Goal: Task Accomplishment & Management: Use online tool/utility

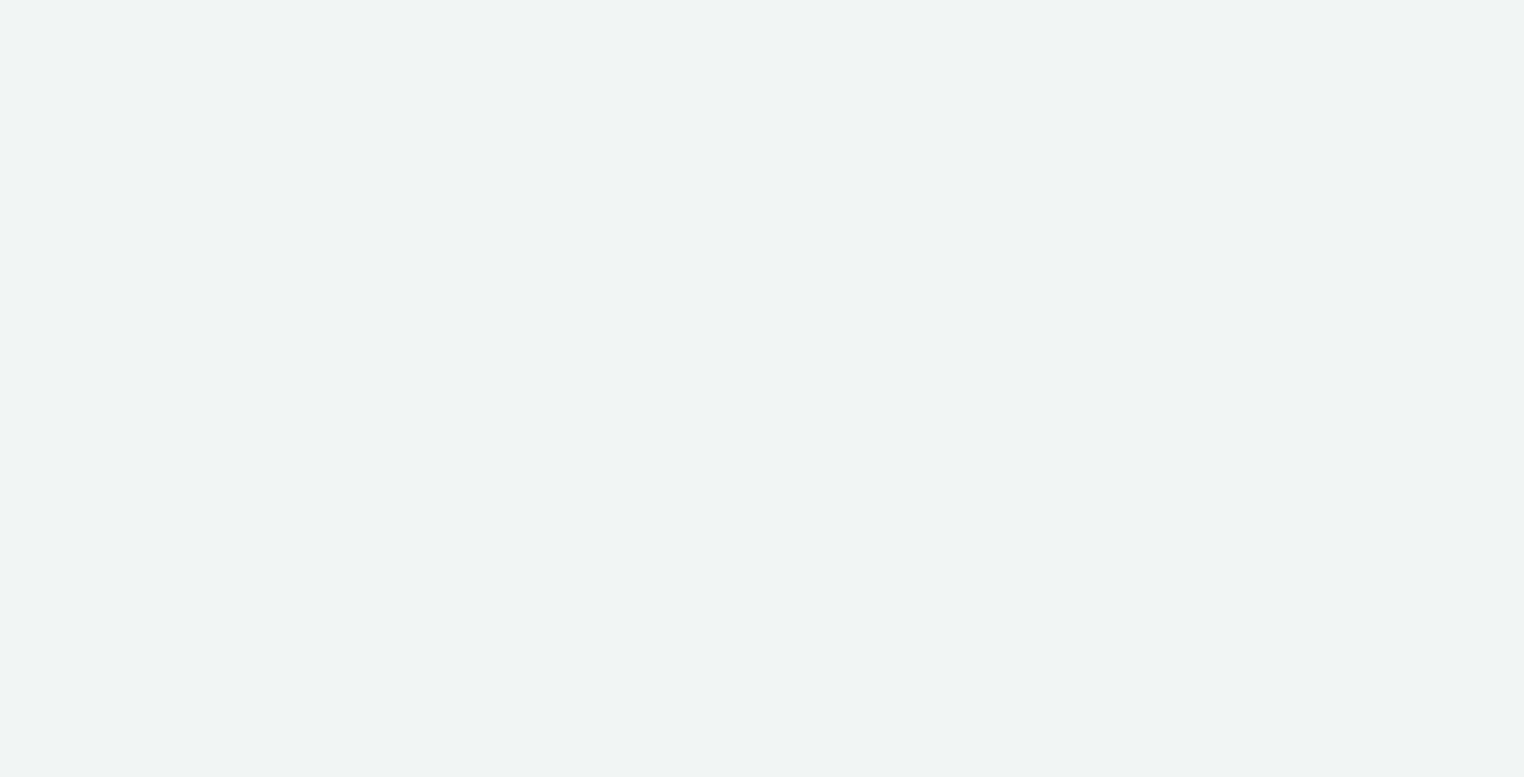
select select "79162ed7-0017-4339-93b0-3399b708648f"
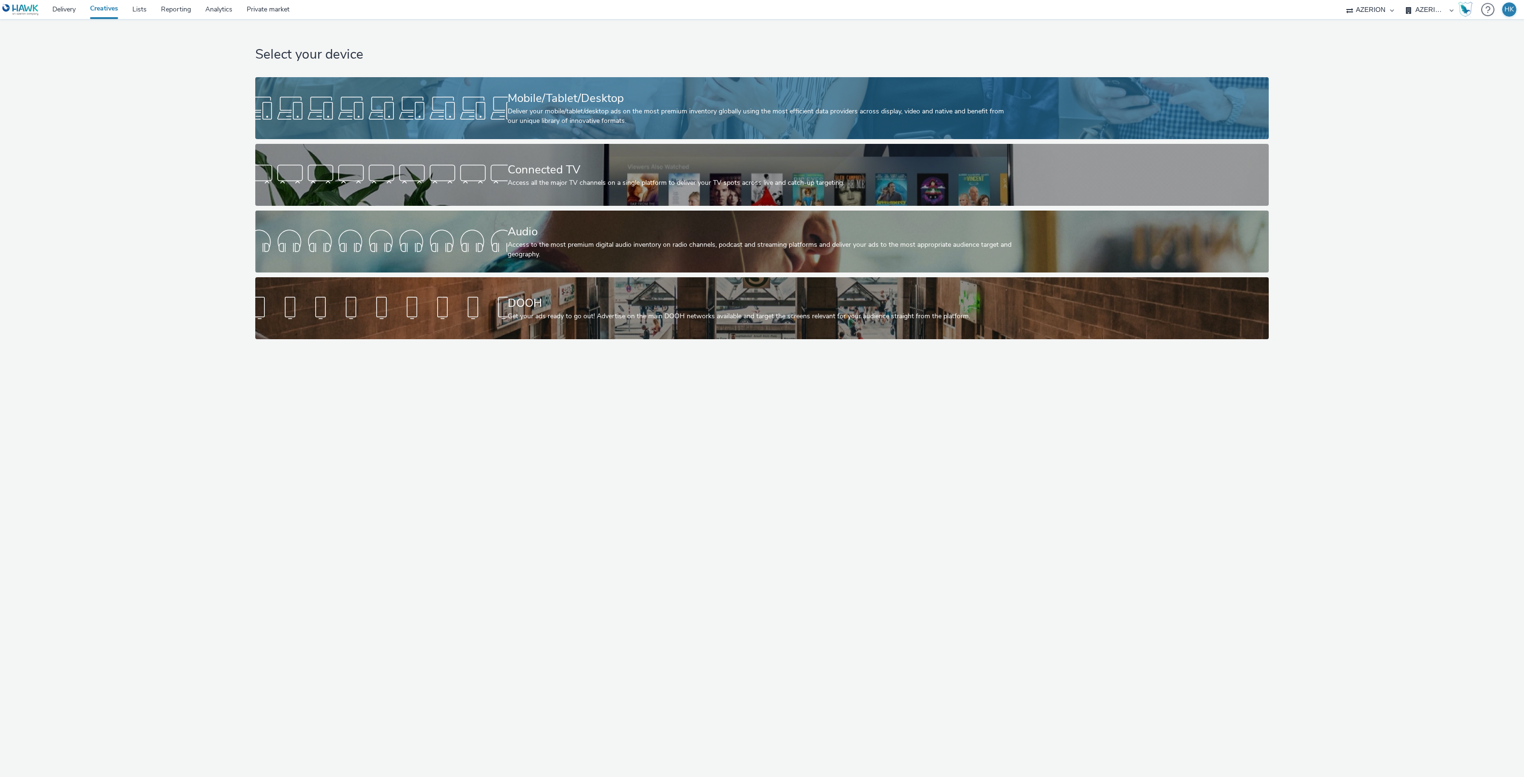
click at [600, 87] on div "Mobile/Tablet/Desktop Deliver your mobile/tablet/desktop ads on the most premiu…" at bounding box center [760, 108] width 505 height 62
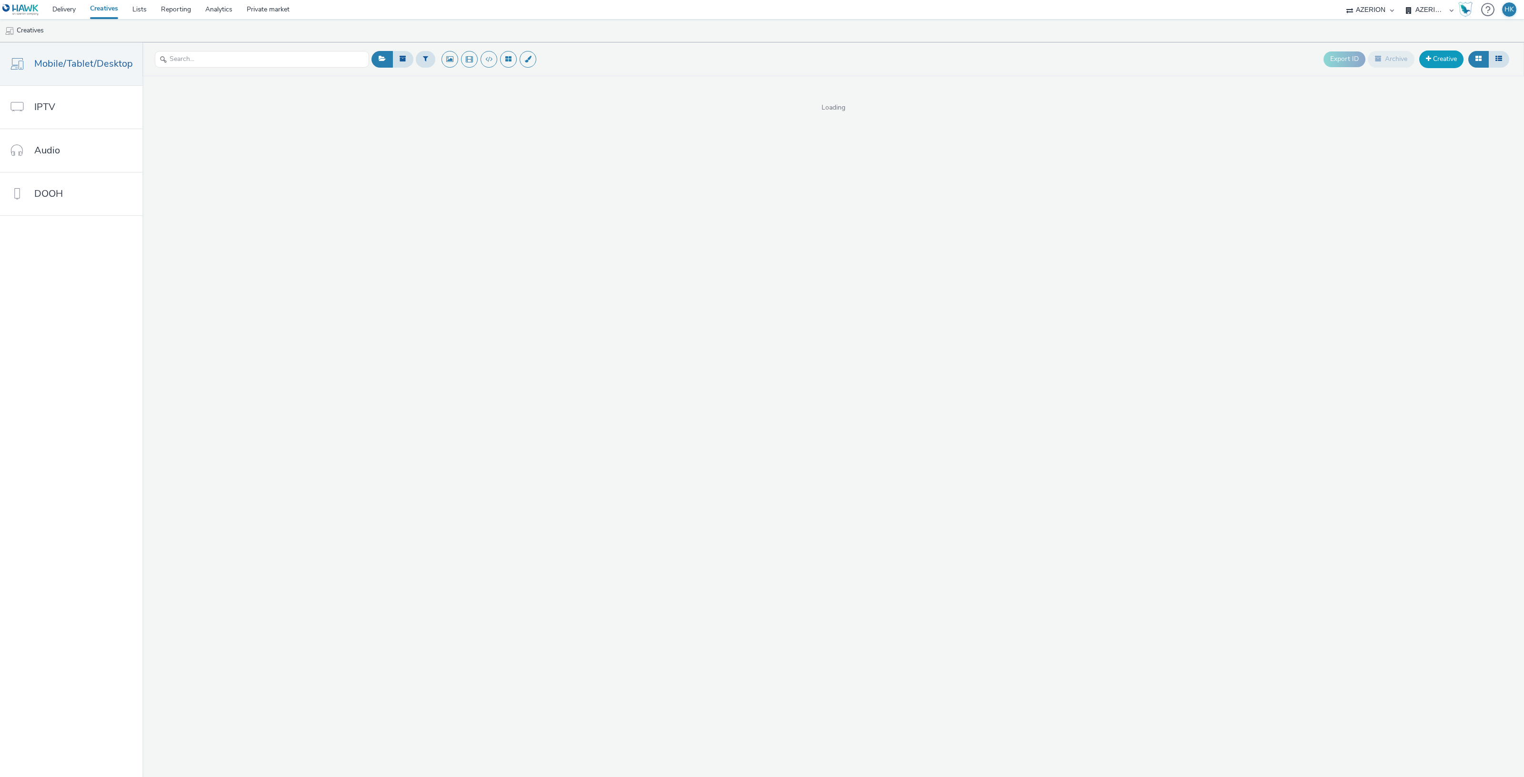
click at [1453, 57] on link "Creative" at bounding box center [1441, 58] width 44 height 17
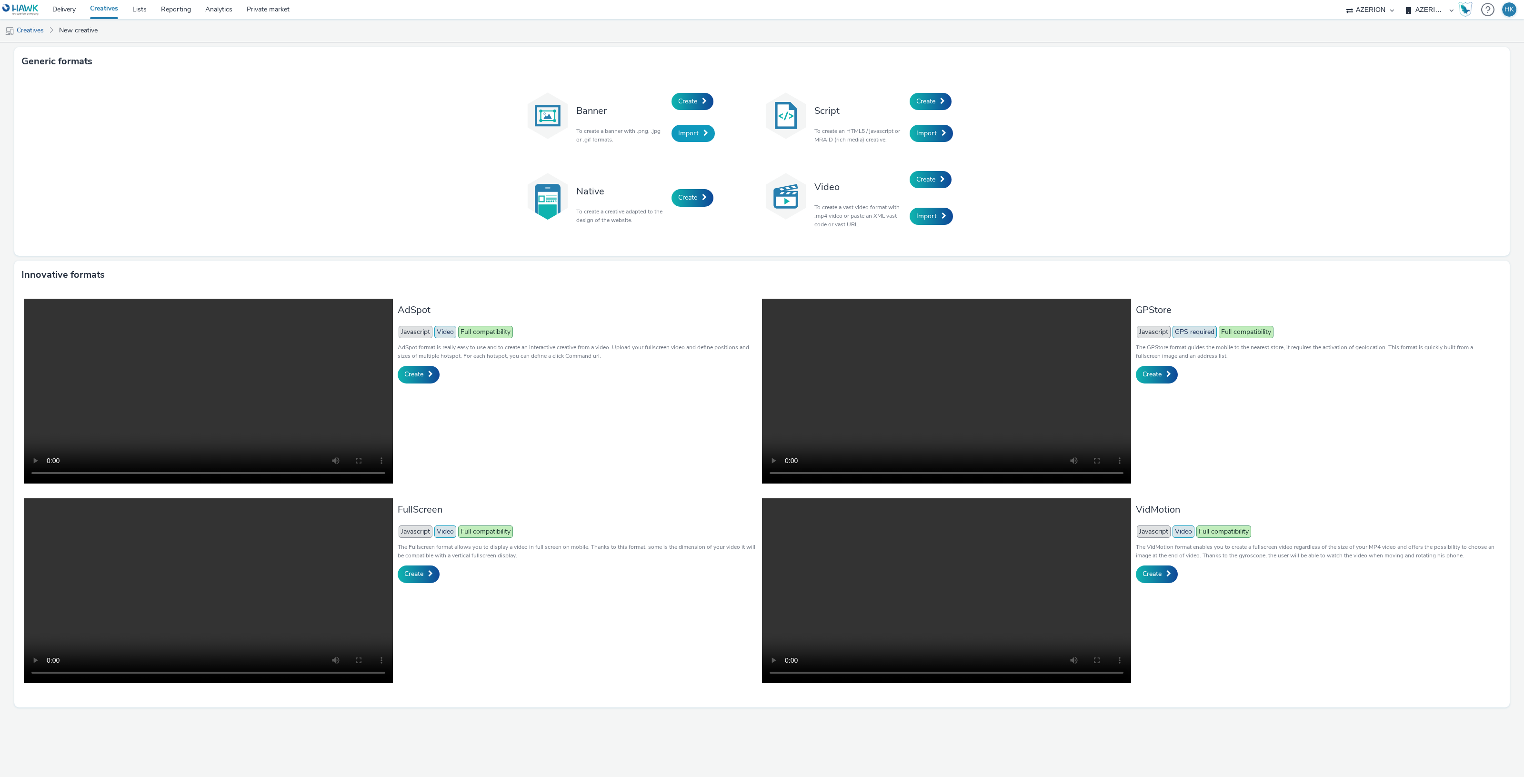
click at [692, 127] on link "Import" at bounding box center [692, 133] width 43 height 17
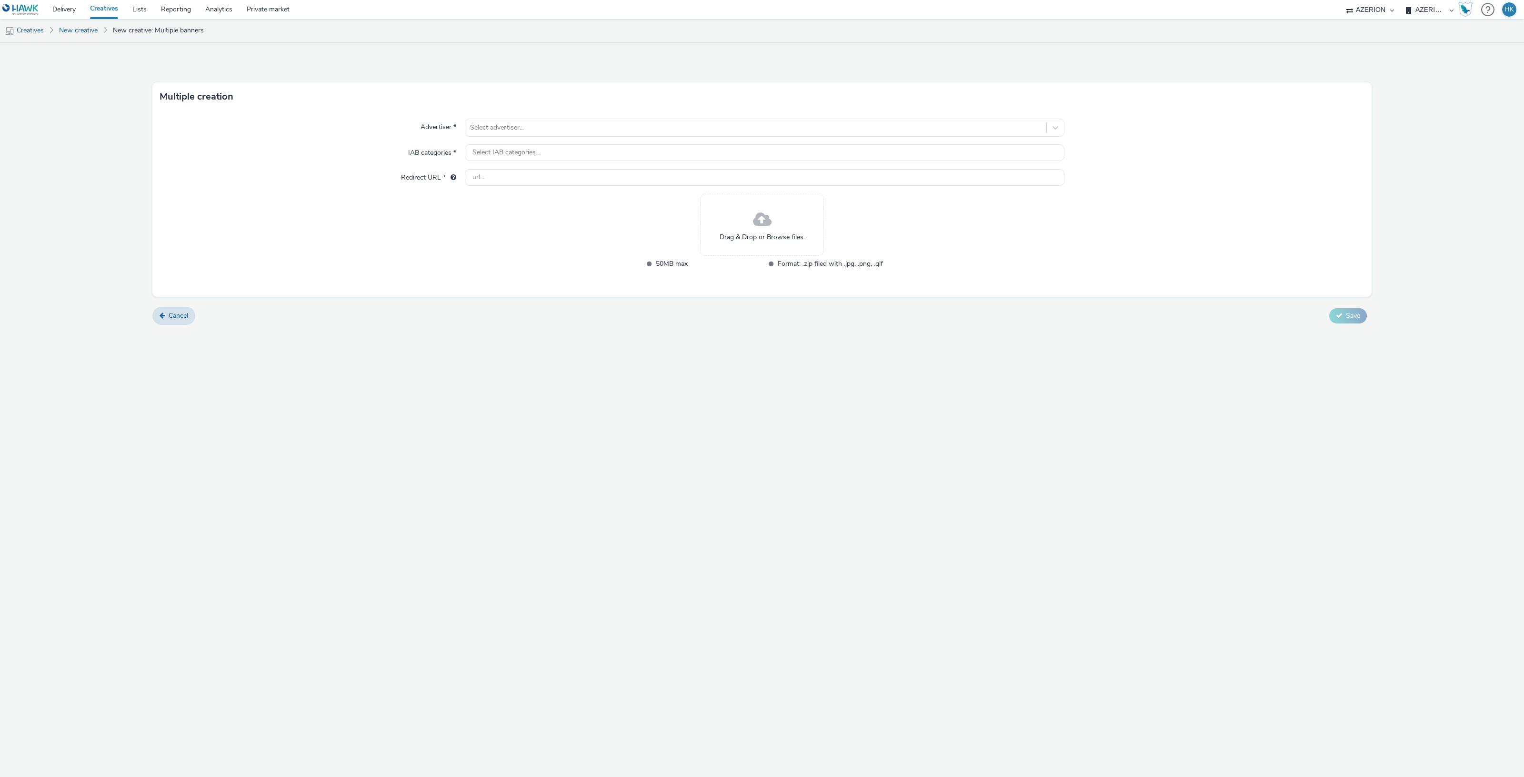
click at [737, 210] on div "Drag & Drop or Browse files." at bounding box center [762, 225] width 124 height 62
click at [556, 127] on div at bounding box center [755, 127] width 571 height 11
type input "exce"
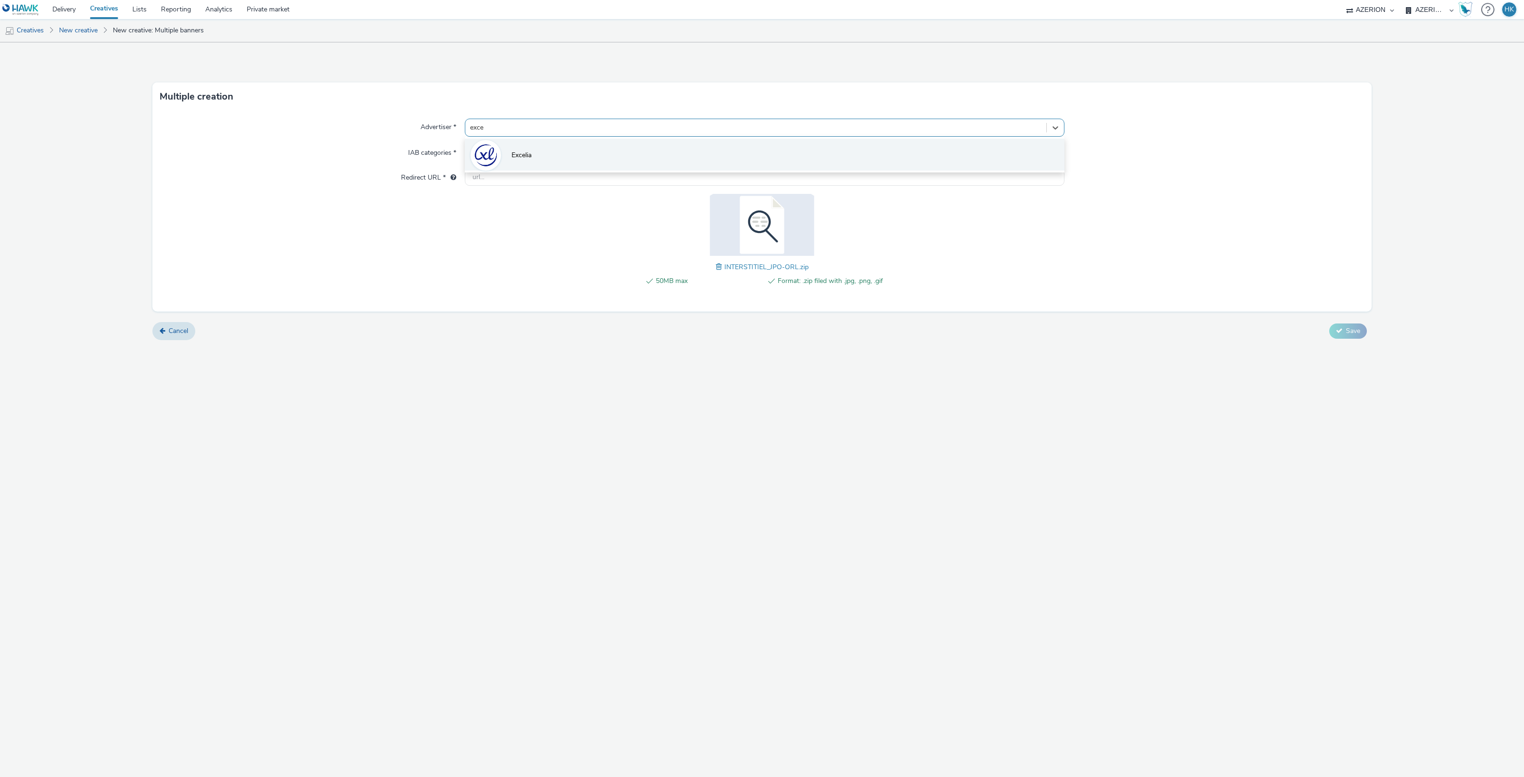
click at [549, 163] on li "Excelia" at bounding box center [765, 155] width 600 height 32
type input "http://excelia.fr"
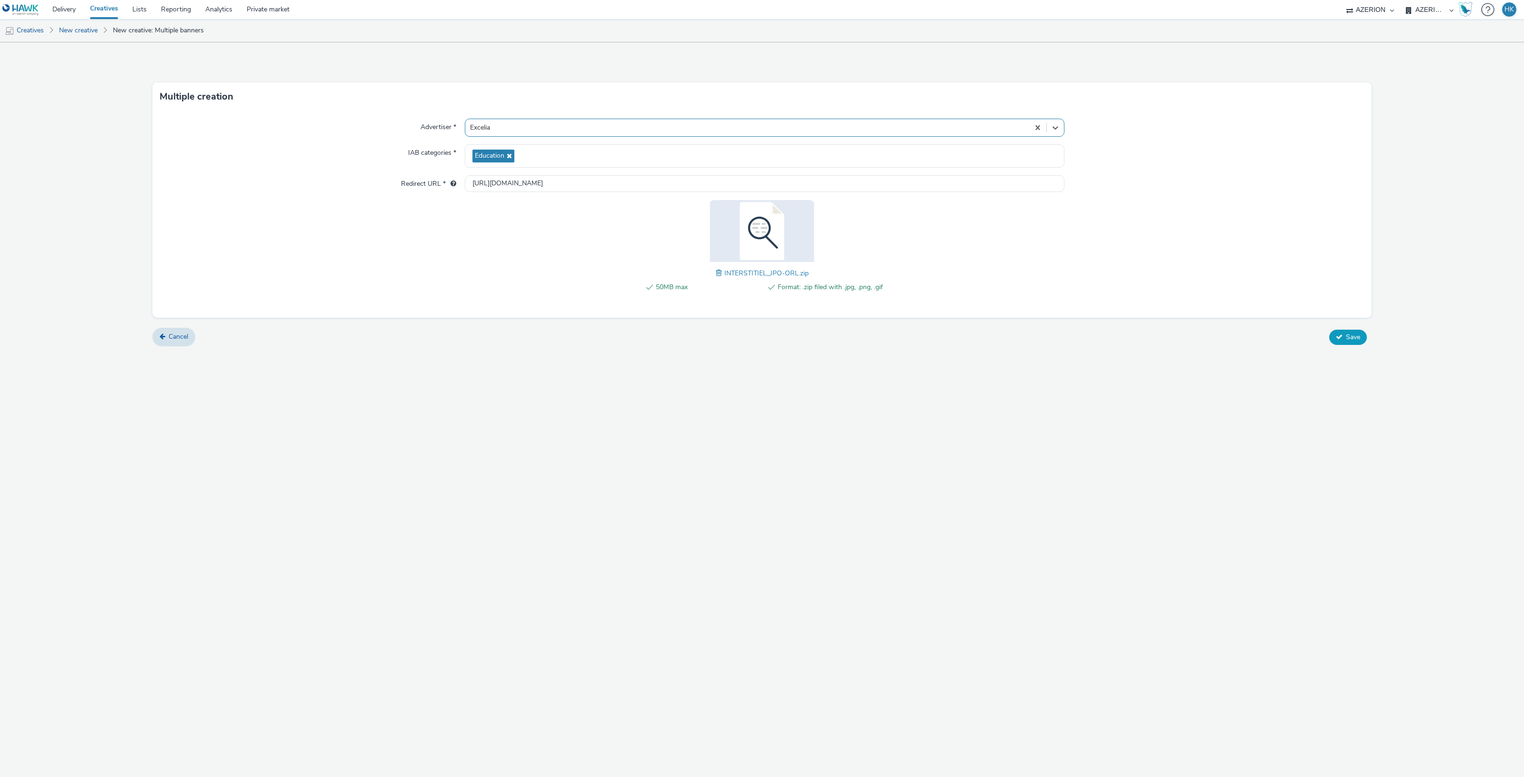
click at [1356, 340] on span "Save" at bounding box center [1353, 336] width 14 height 9
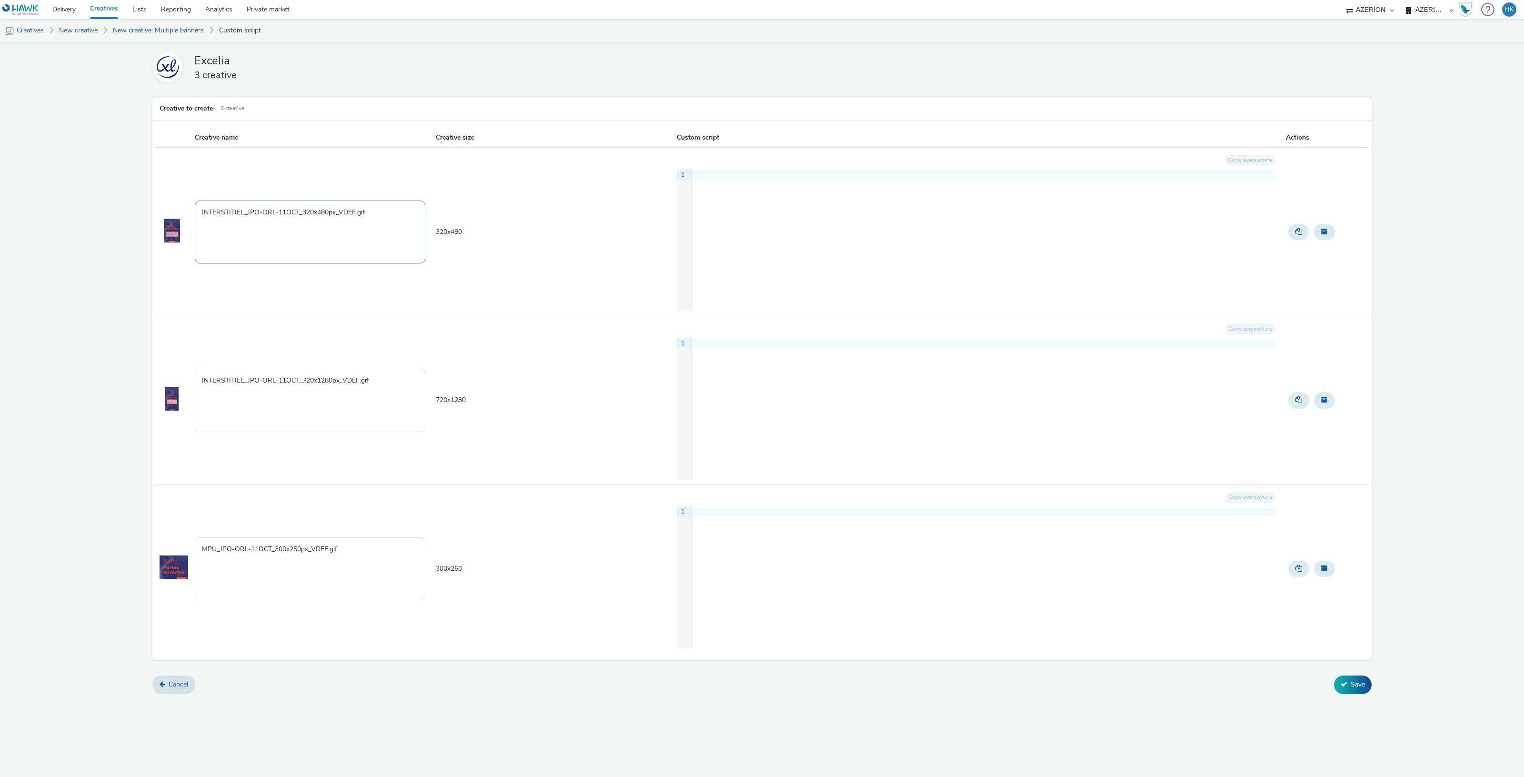
drag, startPoint x: 389, startPoint y: 212, endPoint x: 245, endPoint y: 208, distance: 143.9
click at [245, 208] on textarea "INTERSTITIEL_JPO-ORL-11OCT_320x480px_VDEF.gif" at bounding box center [310, 231] width 230 height 63
click at [291, 225] on textarea "INTERSTITIEL | Excelia" at bounding box center [310, 231] width 230 height 63
click at [295, 216] on textarea "INTERSTITIEL | Excelia" at bounding box center [310, 231] width 230 height 63
type textarea "INTERSTITIEL | Excelia"
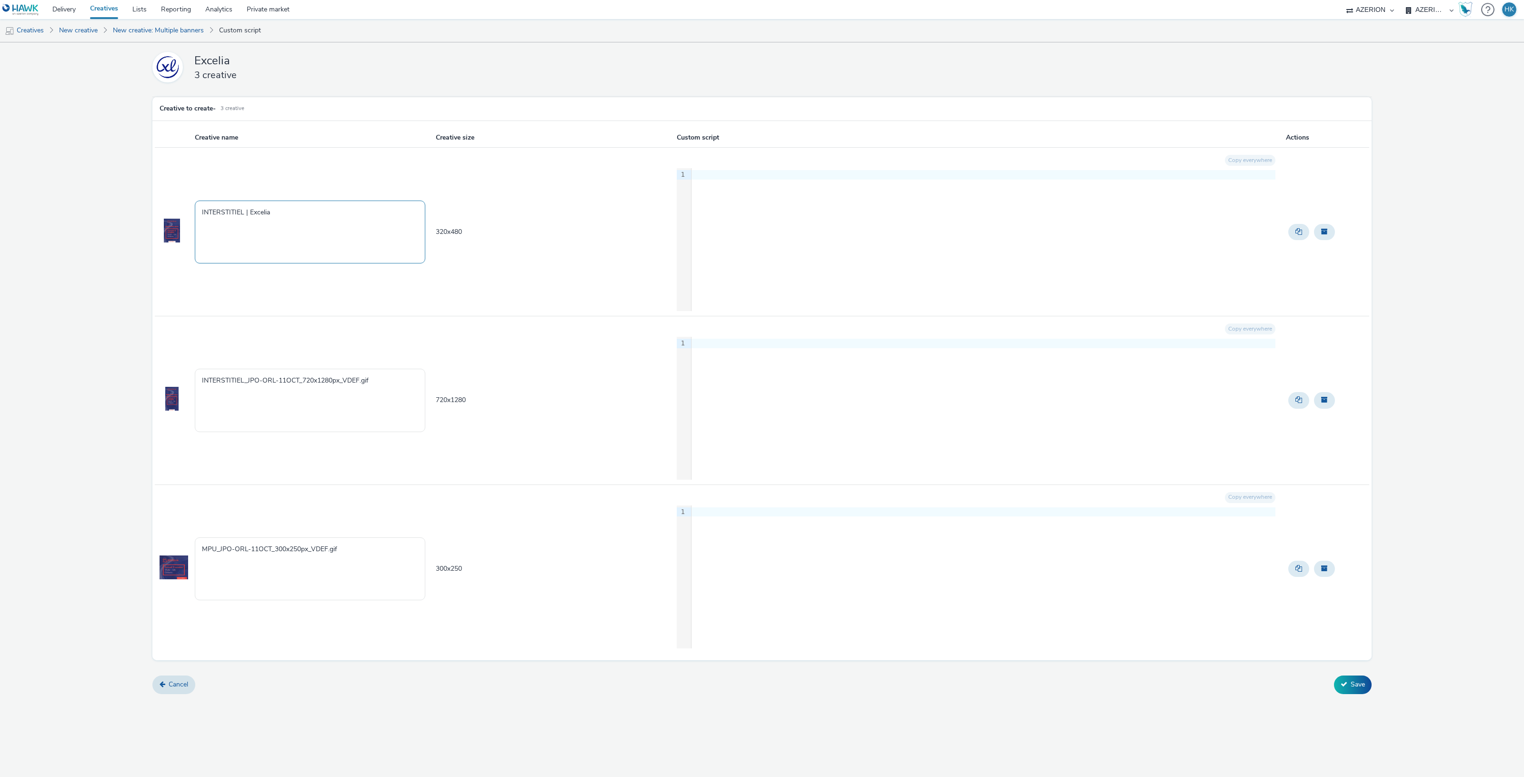
drag, startPoint x: 292, startPoint y: 210, endPoint x: 246, endPoint y: 209, distance: 46.2
click at [246, 209] on textarea "INTERSTITIEL | Excelia" at bounding box center [310, 231] width 230 height 63
drag, startPoint x: 377, startPoint y: 379, endPoint x: 243, endPoint y: 374, distance: 133.9
click at [243, 374] on textarea "INTERSTITIEL_JPO-ORL-11OCT_720x1280px_VDEF.gif" at bounding box center [310, 400] width 230 height 63
click at [1331, 403] on button "Archive" at bounding box center [1324, 400] width 21 height 16
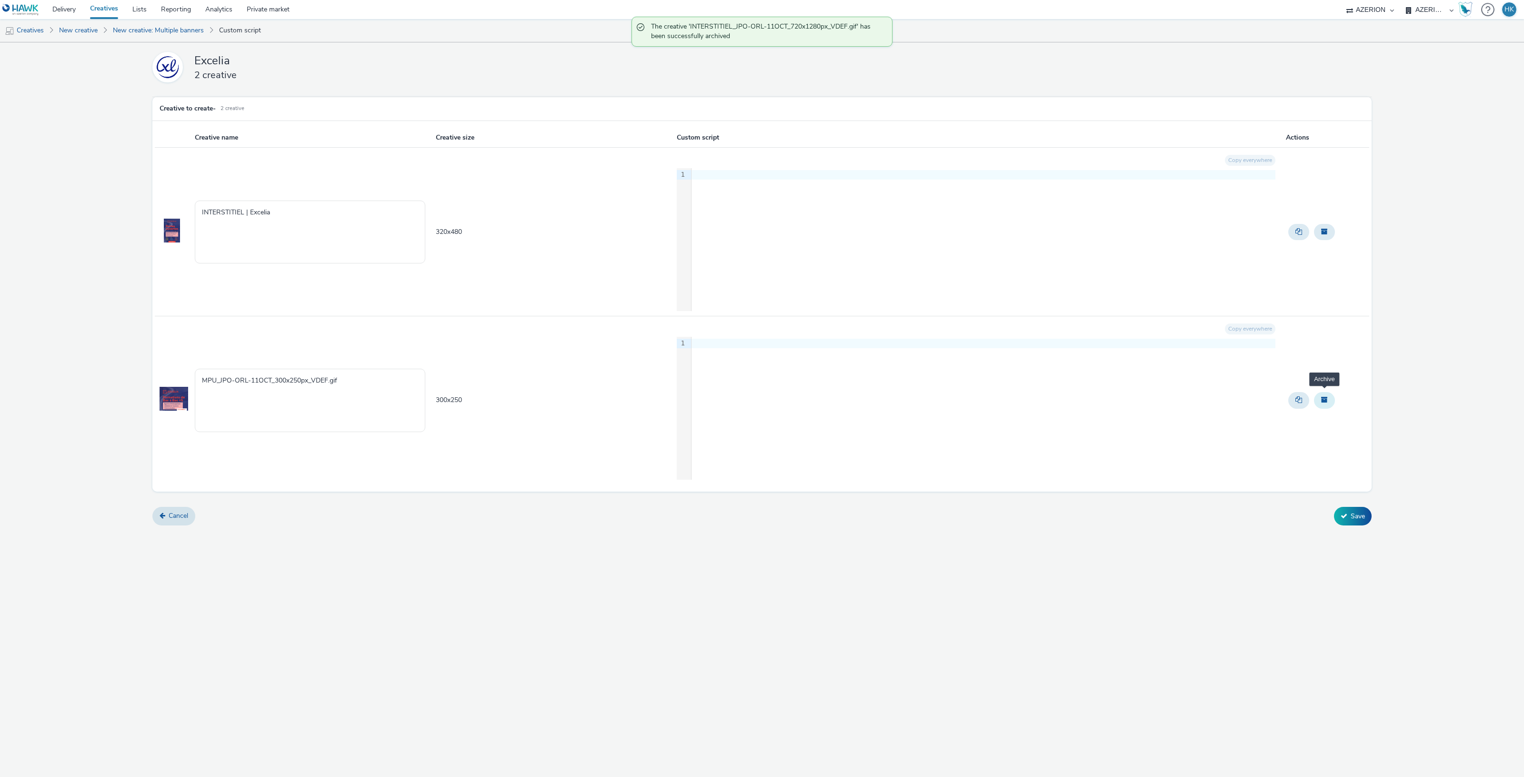
click at [1330, 403] on button "Archive" at bounding box center [1324, 400] width 21 height 16
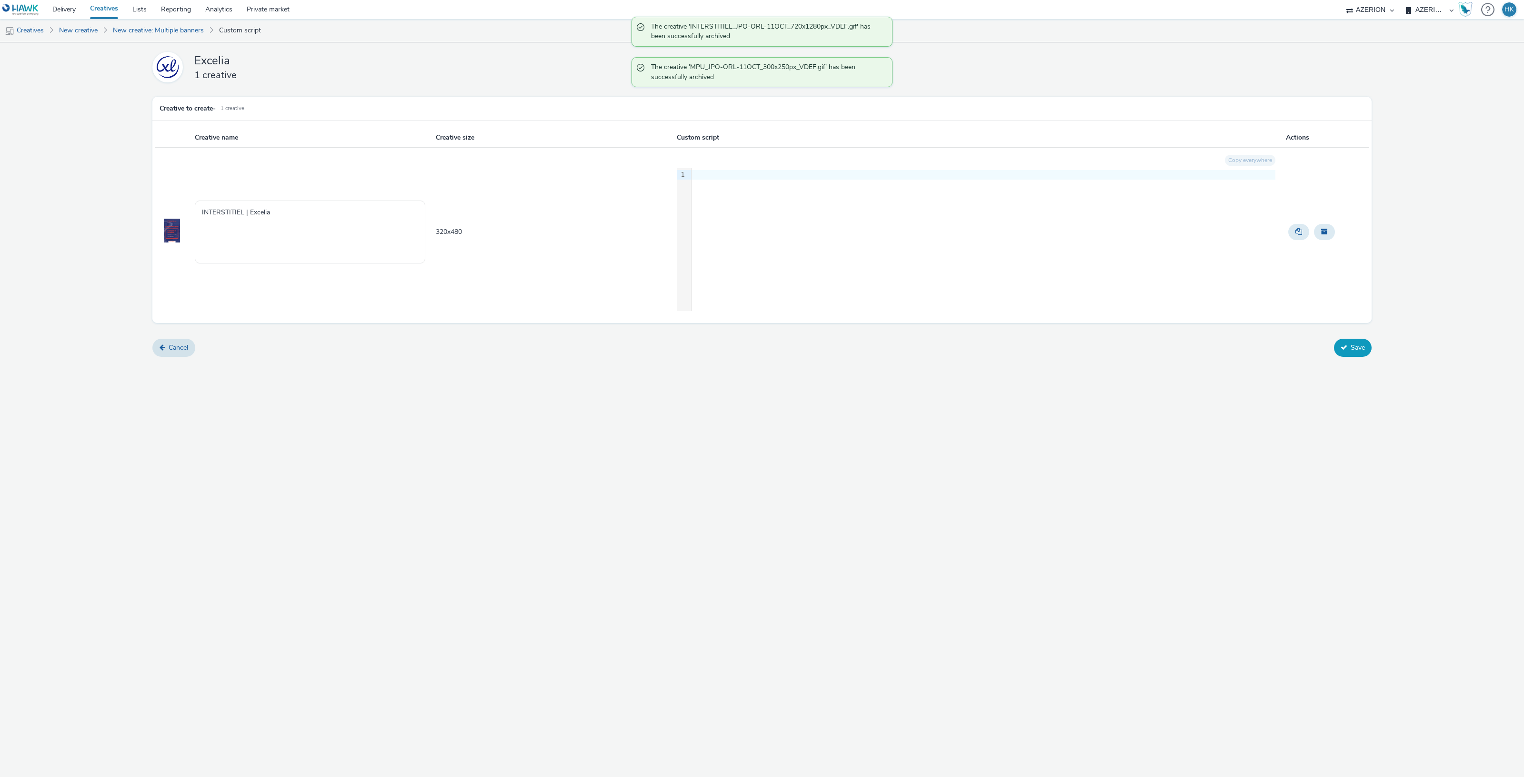
click at [1341, 347] on icon at bounding box center [1344, 347] width 7 height 7
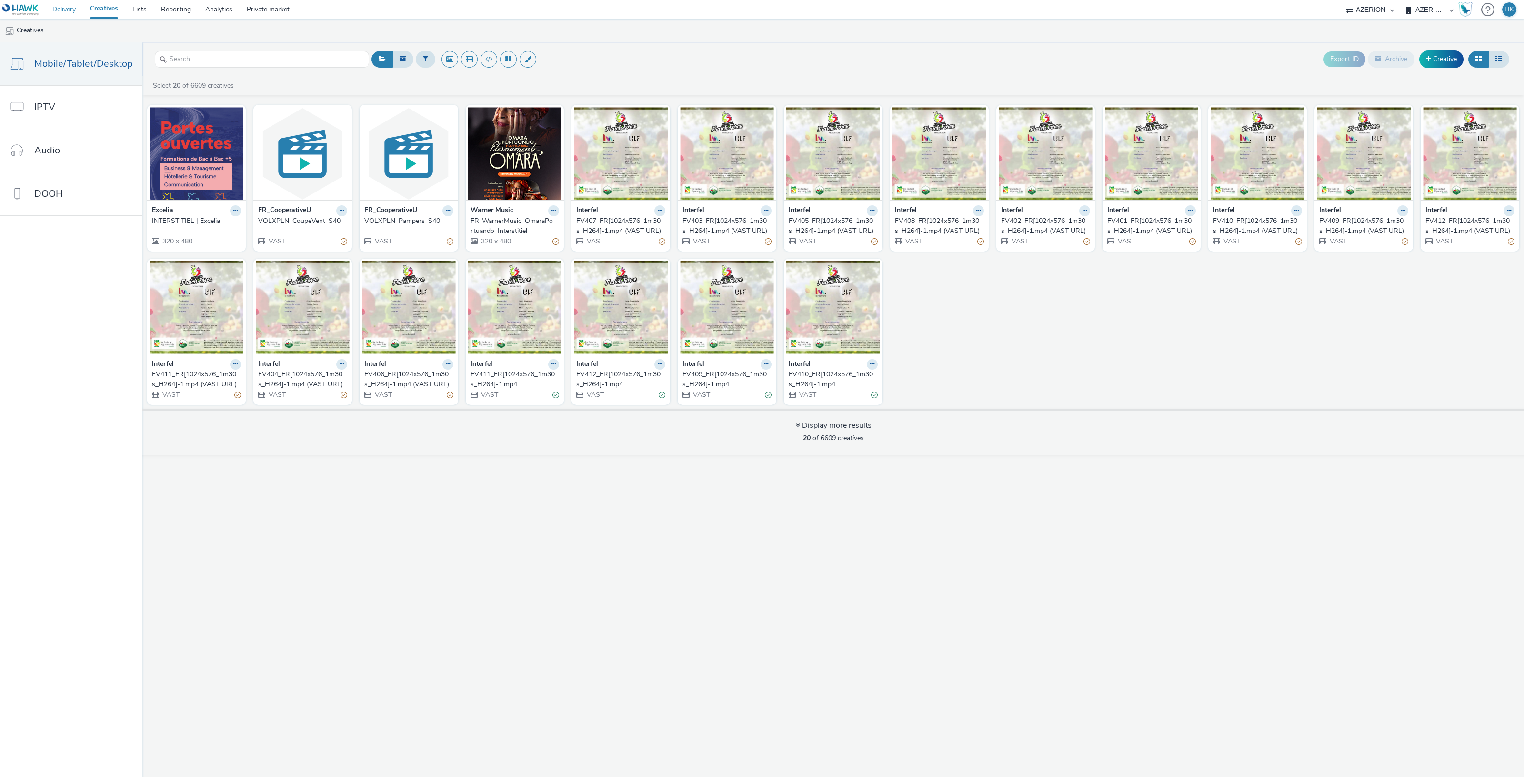
click at [70, 8] on link "Delivery" at bounding box center [64, 9] width 38 height 19
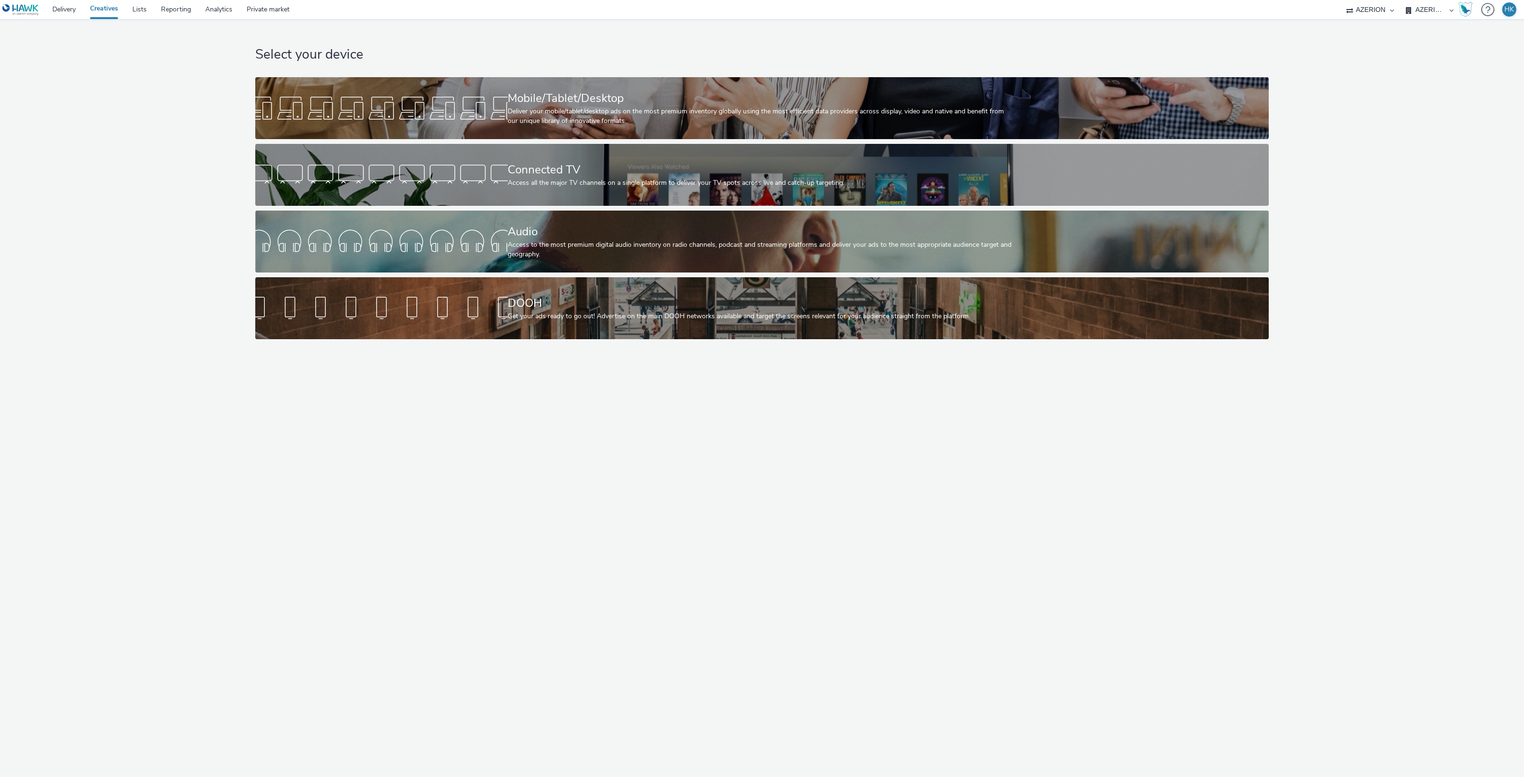
select select "79162ed7-0017-4339-93b0-3399b708648f"
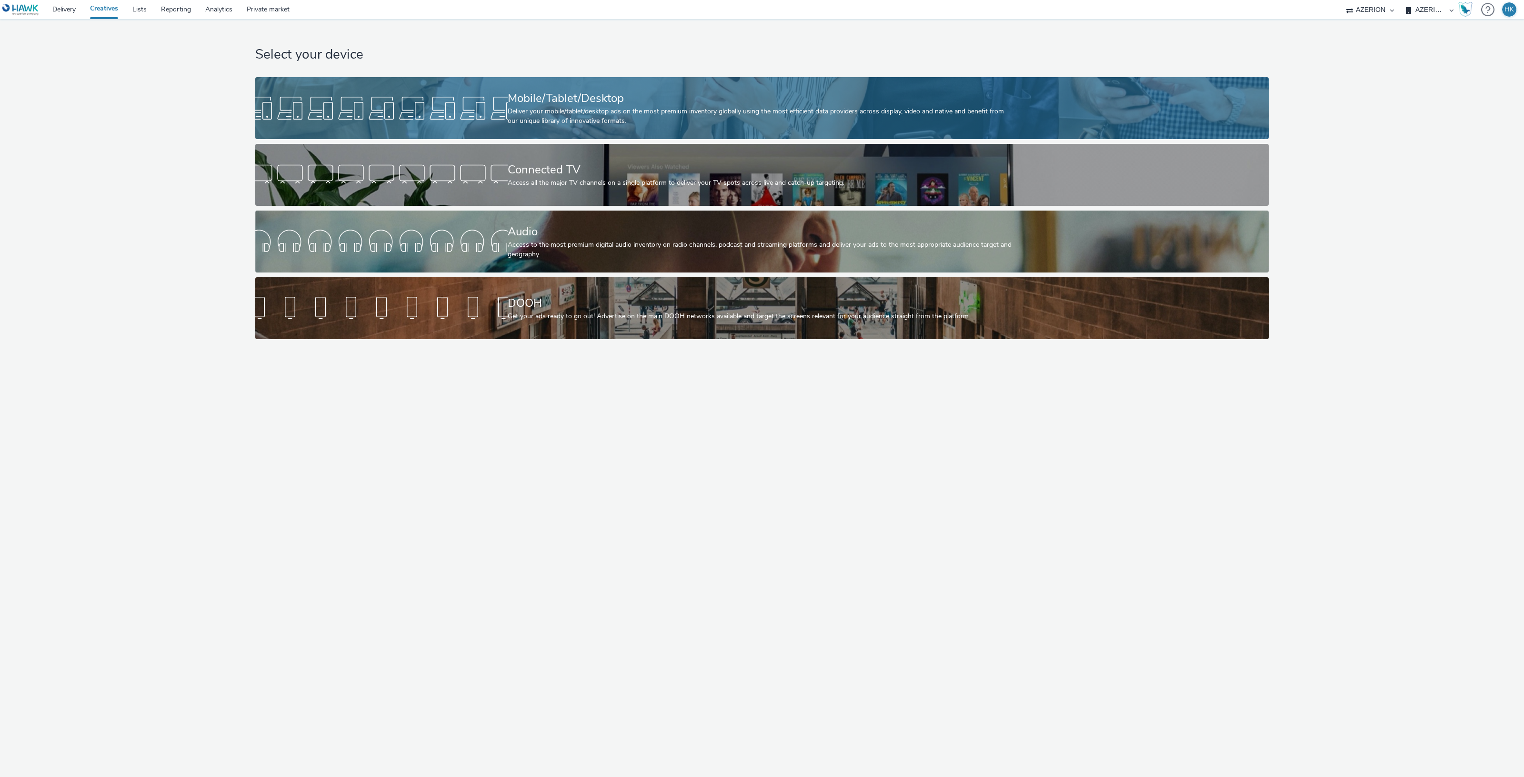
click at [554, 101] on div "Mobile/Tablet/Desktop" at bounding box center [760, 98] width 505 height 17
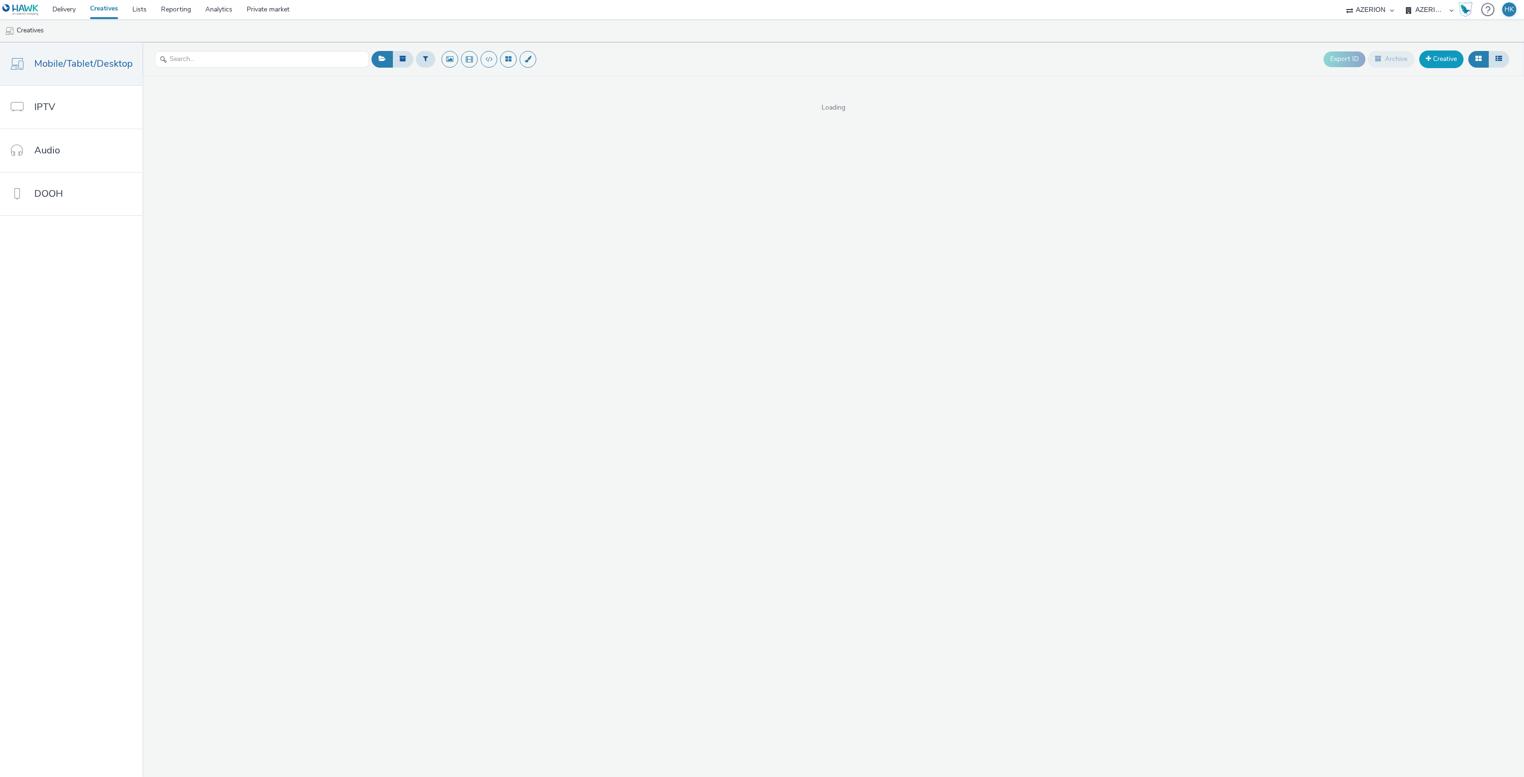
click at [1427, 60] on span at bounding box center [1428, 58] width 5 height 7
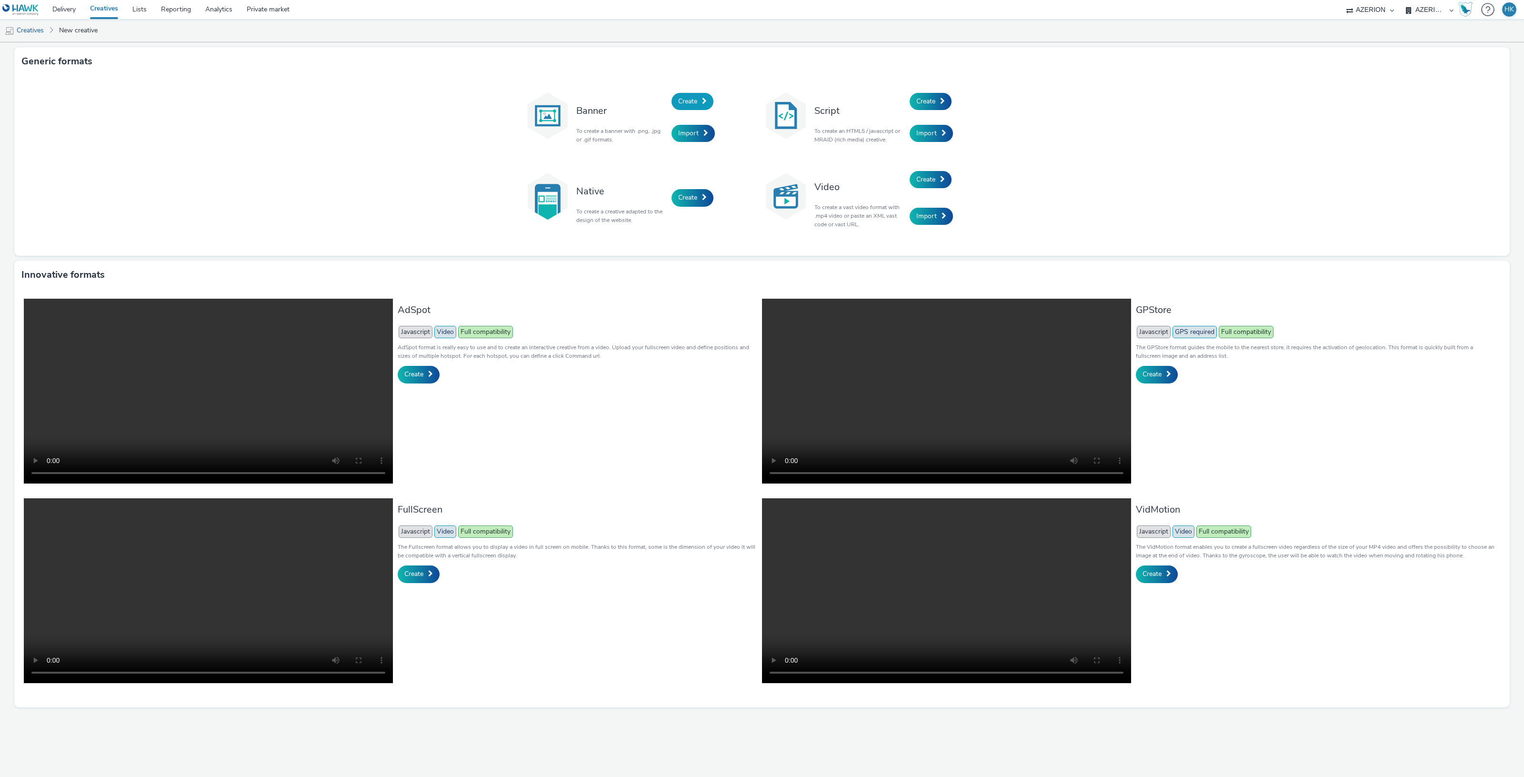
click at [694, 104] on span "Create" at bounding box center [687, 101] width 19 height 9
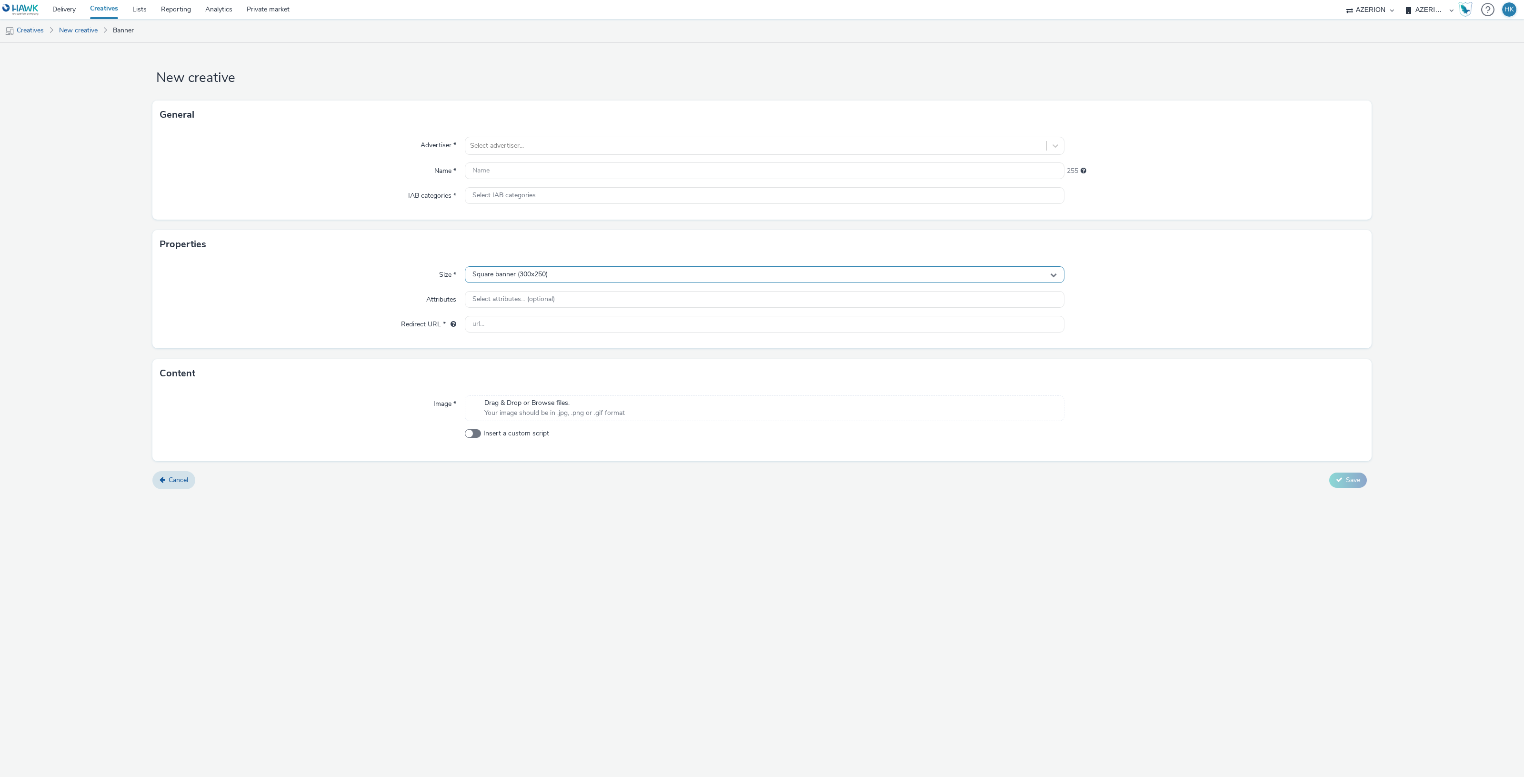
click at [560, 281] on div "Square banner (300x250)" at bounding box center [765, 274] width 600 height 17
click at [525, 291] on input "text" at bounding box center [764, 294] width 599 height 17
click at [533, 152] on div "Select advertiser..." at bounding box center [755, 145] width 581 height 15
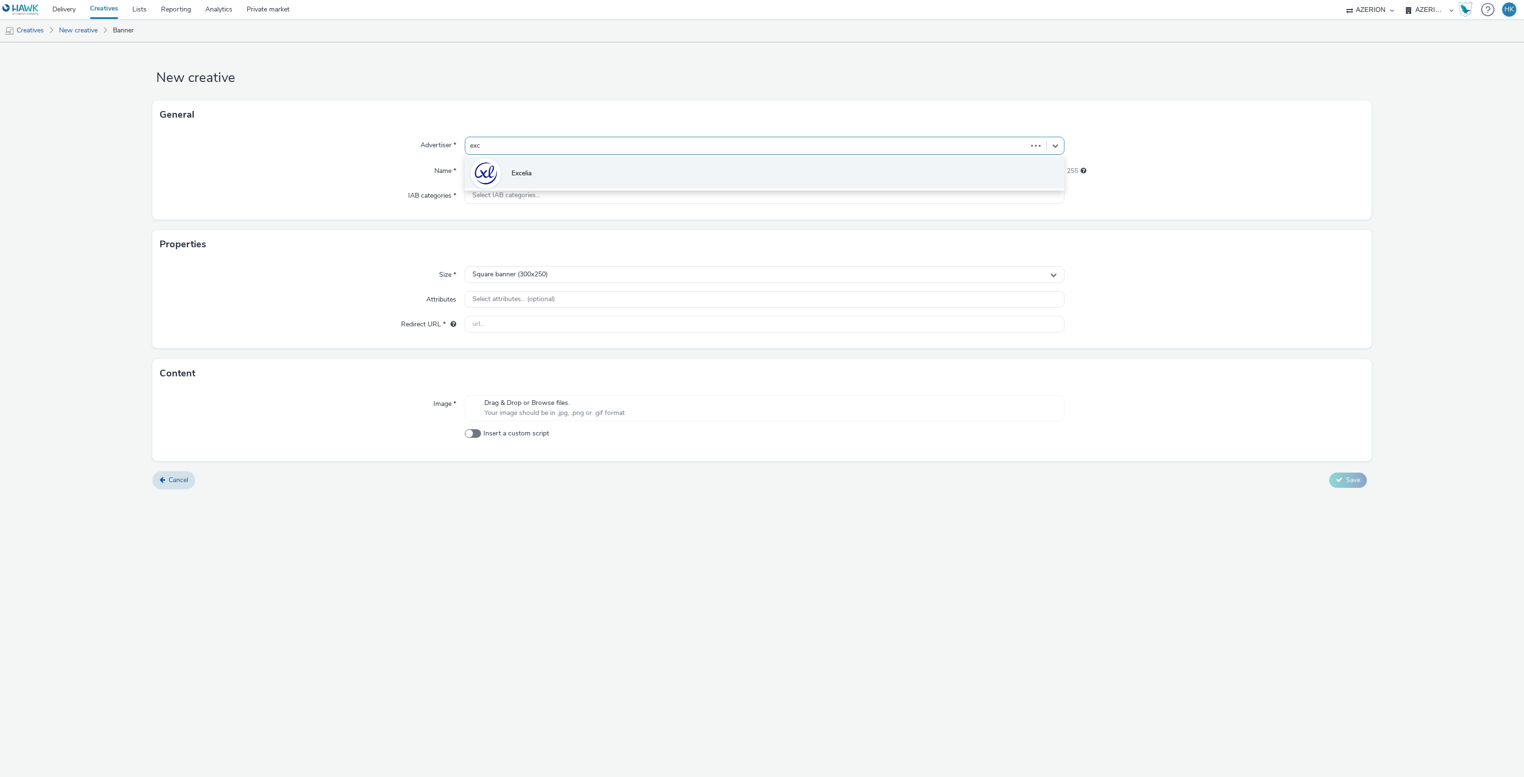
type input "exce"
click at [536, 170] on li "Excelia" at bounding box center [765, 173] width 600 height 32
click at [527, 171] on input "text" at bounding box center [765, 170] width 600 height 17
type input "Excelia | MPU"
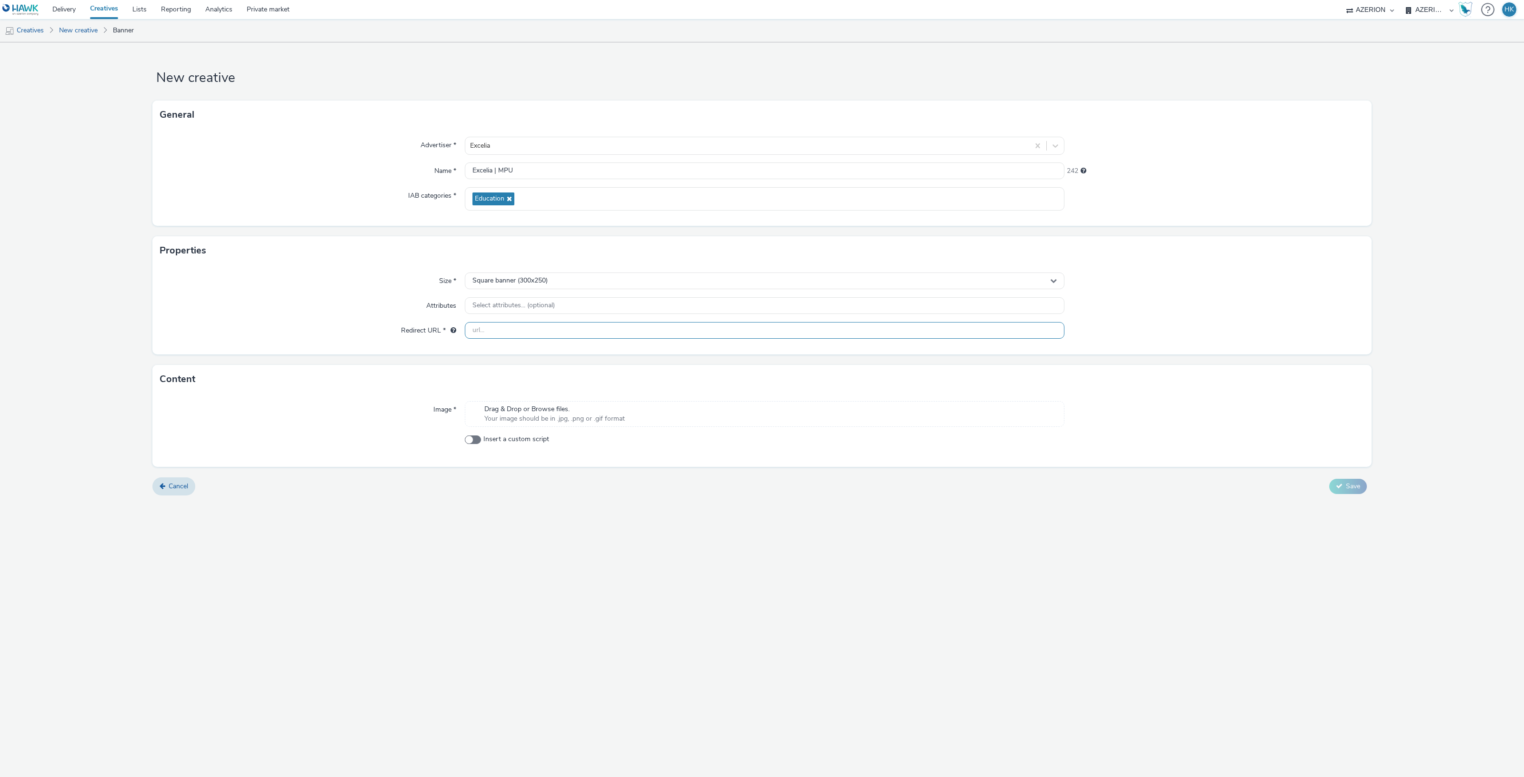
click at [519, 329] on input "text" at bounding box center [765, 330] width 600 height 17
paste input "https://www.excelia-group.fr/evenements/journee-portes-ouvertes-excelia-campus-…"
click at [1101, 532] on div "New creative General Advertiser * Excelia Name * Excelia | MPU 242 IAB categori…" at bounding box center [762, 409] width 1524 height 734
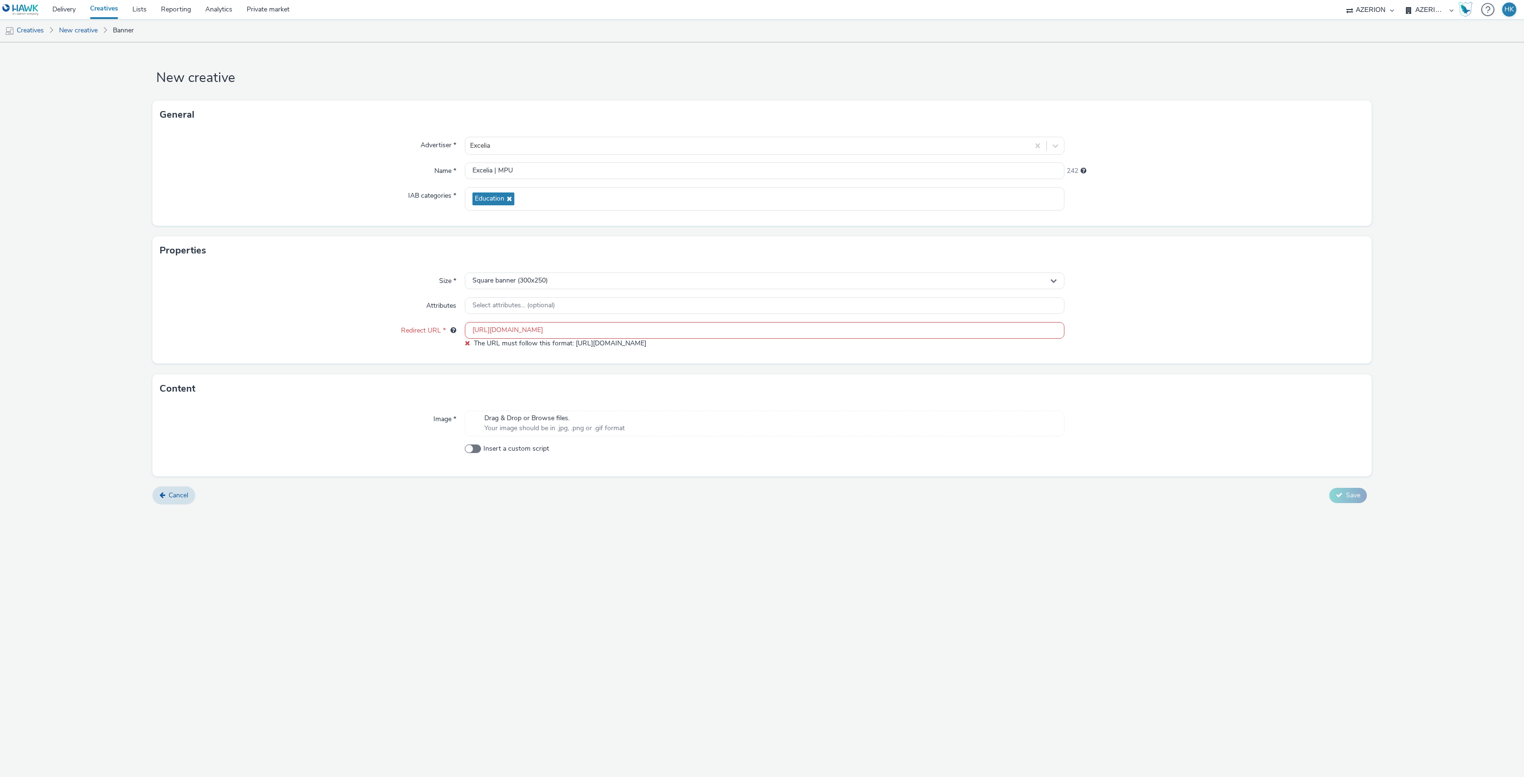
click at [664, 425] on div "Drag & Drop or Browse files. Your image should be in .jpg, .png or .gif format" at bounding box center [765, 423] width 600 height 26
click at [475, 337] on input "https://www.excelia-group.fr/evenements/journee-portes-ouvertes-excelia-campus-…" at bounding box center [765, 330] width 600 height 17
click at [1055, 334] on input "https://www.excelia-group.fr/evenements/journee-portes-ouvertes-excelia-campus-…" at bounding box center [765, 330] width 600 height 17
click at [1044, 331] on input "https://www.excelia-group.fr/evenements/journee-portes-ouvertes-excelia-campus-…" at bounding box center [765, 330] width 600 height 17
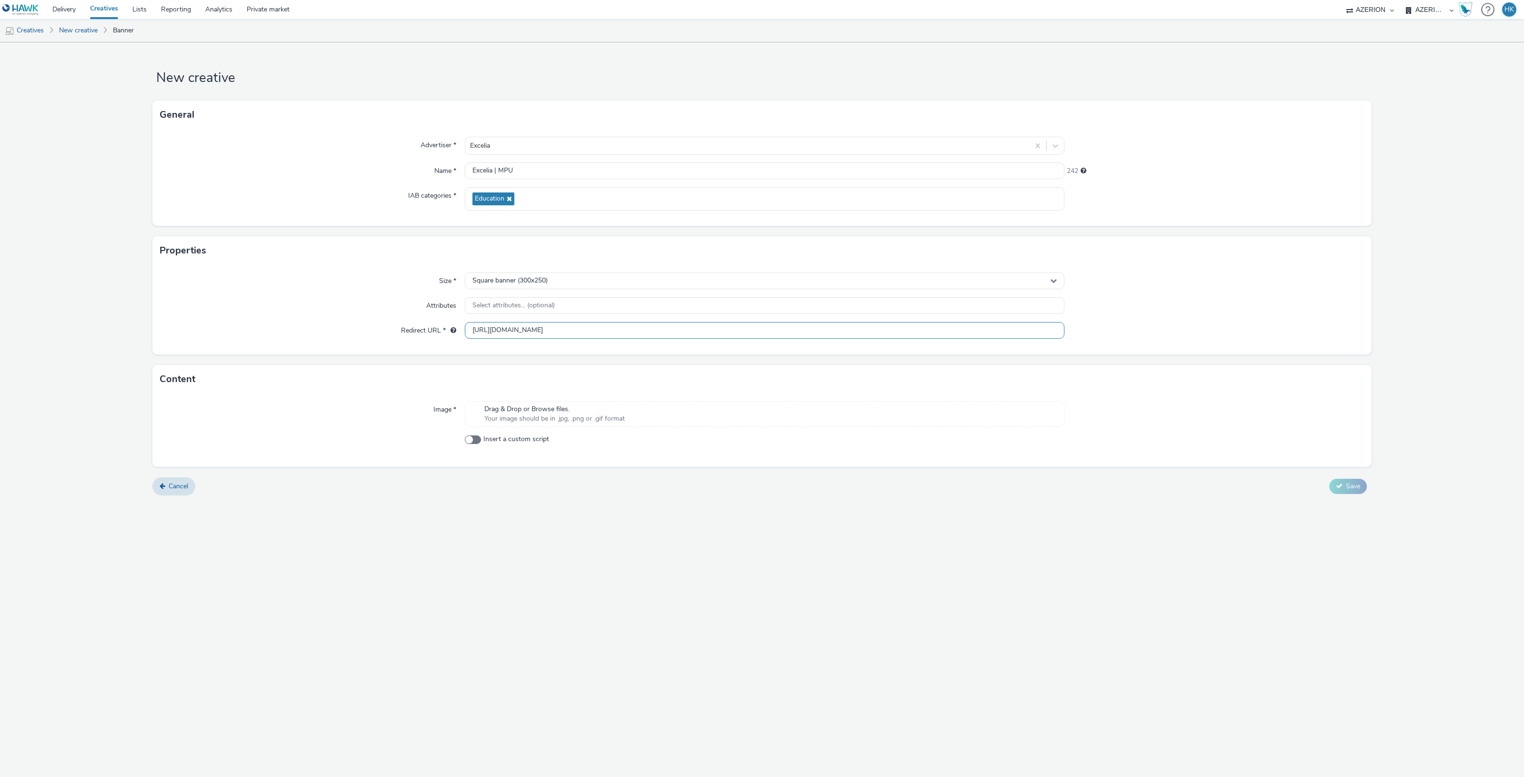
type input "https://www.excelia-group.fr/evenements/journee-portes-ouvertes-excelia-campus-…"
click at [550, 421] on span "Your image should be in .jpg, .png or .gif format" at bounding box center [554, 419] width 140 height 10
click at [1343, 503] on button "Save" at bounding box center [1348, 499] width 38 height 15
